Goal: Find specific page/section: Find specific page/section

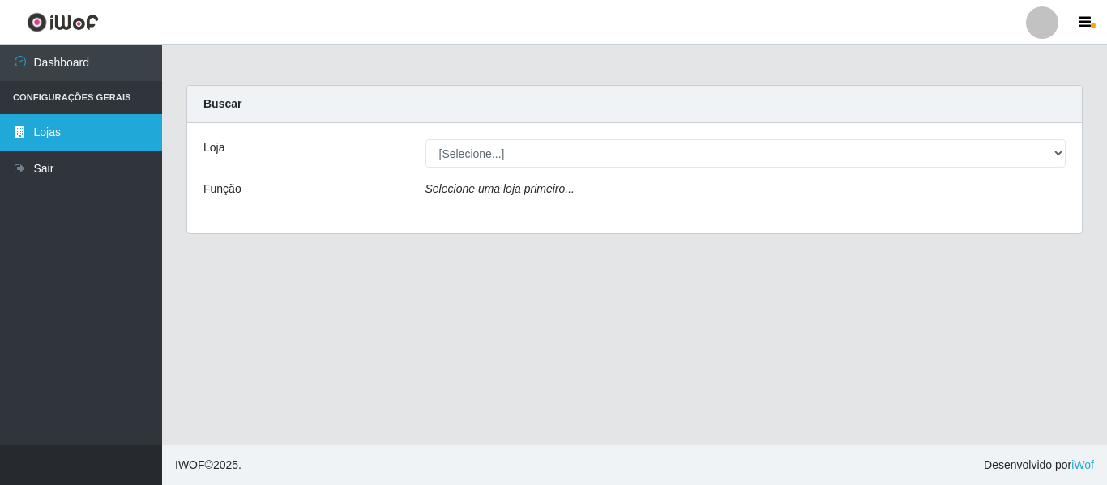
click at [62, 131] on link "Lojas" at bounding box center [81, 132] width 162 height 36
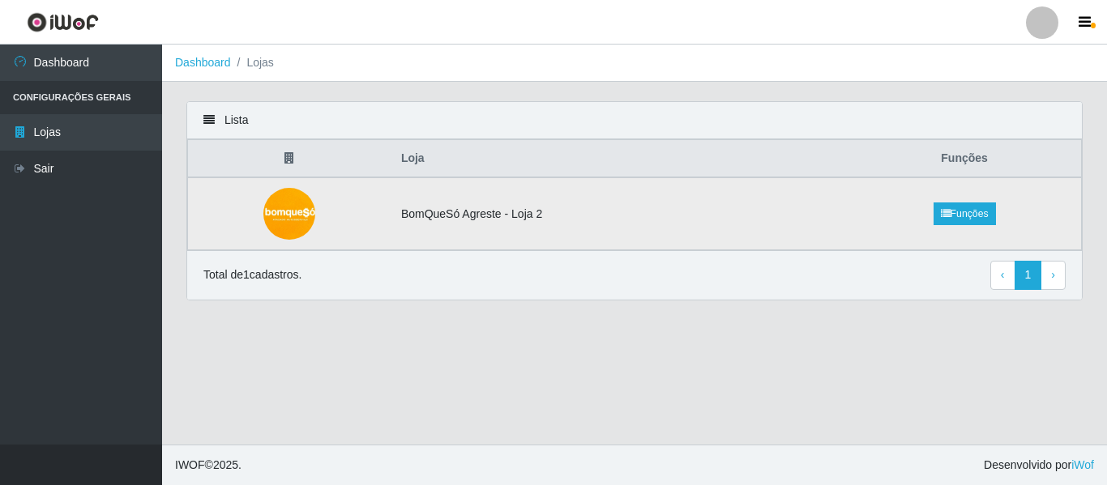
click at [740, 209] on td "BomQueSó Agreste - Loja 2" at bounding box center [619, 213] width 456 height 73
click at [436, 221] on td "BomQueSó Agreste - Loja 2" at bounding box center [619, 213] width 456 height 73
click at [957, 219] on link "Funções" at bounding box center [965, 214] width 62 height 23
